Goal: Navigation & Orientation: Find specific page/section

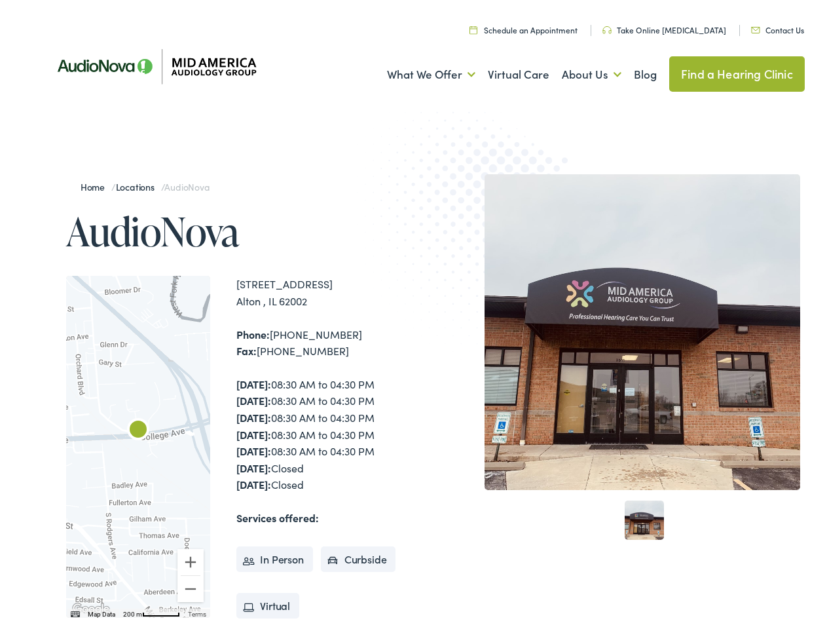
click at [413, 314] on img at bounding box center [485, 225] width 256 height 280
click at [419, 71] on link "What We Offer" at bounding box center [431, 71] width 88 height 48
click at [578, 71] on link "About Us" at bounding box center [592, 71] width 60 height 48
click at [138, 443] on div at bounding box center [138, 443] width 144 height 342
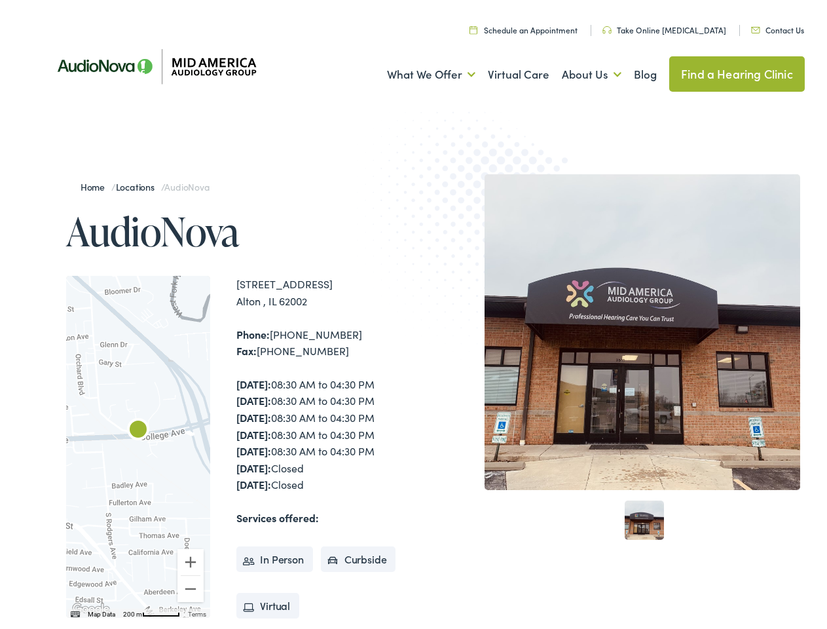
click at [138, 443] on div at bounding box center [138, 443] width 144 height 342
click at [138, 427] on img "AudioNova" at bounding box center [138, 426] width 31 height 31
click at [191, 558] on button "Zoom in" at bounding box center [191, 558] width 26 height 26
click at [191, 585] on button "Zoom out" at bounding box center [191, 585] width 26 height 26
click at [74, 611] on img "Keyboard shortcuts" at bounding box center [75, 610] width 9 height 6
